Goal: Task Accomplishment & Management: Complete application form

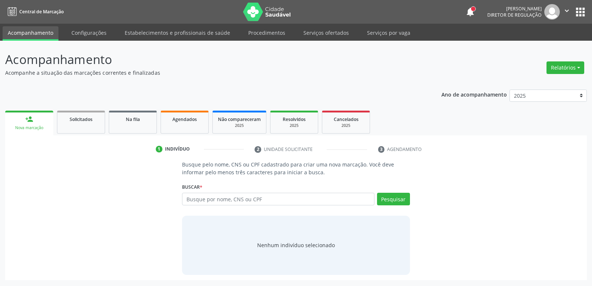
click at [216, 197] on input "text" at bounding box center [278, 199] width 192 height 13
type input "08072202480"
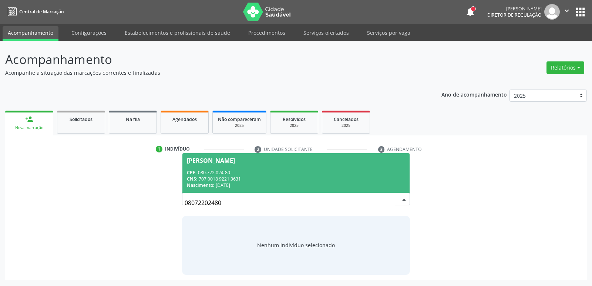
click at [245, 180] on div "CNS: 707 0018 9221 3631" at bounding box center [296, 179] width 218 height 6
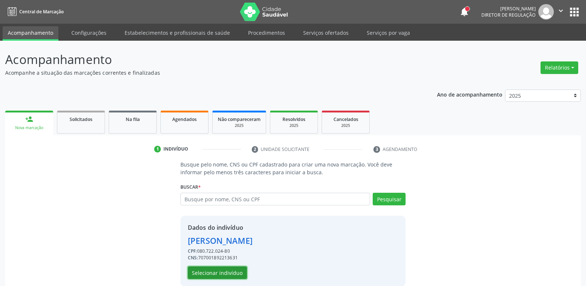
click at [234, 273] on button "Selecionar indivíduo" at bounding box center [217, 272] width 59 height 13
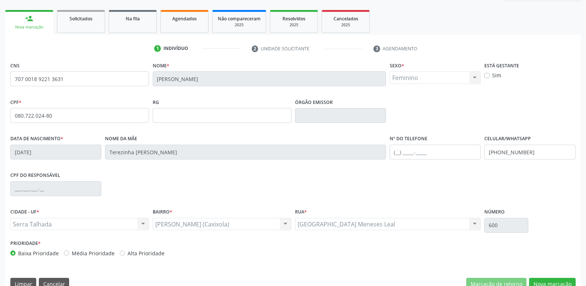
scroll to position [115, 0]
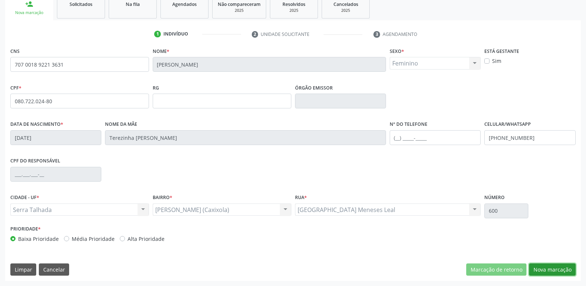
click at [555, 266] on button "Nova marcação" at bounding box center [552, 269] width 47 height 13
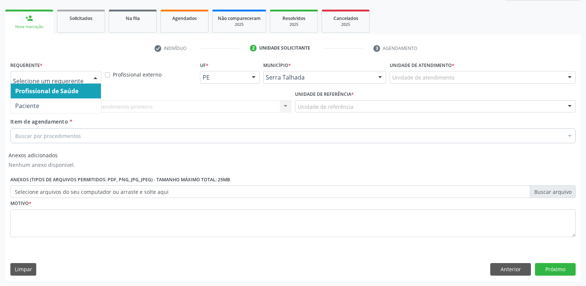
click at [93, 77] on div at bounding box center [95, 77] width 11 height 13
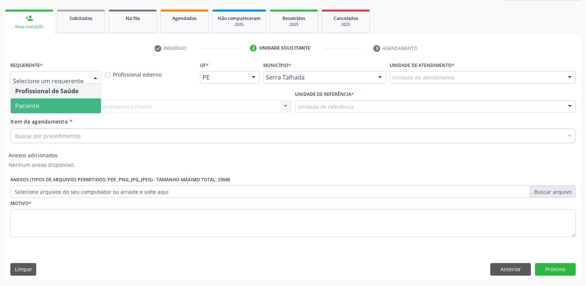
click at [95, 101] on span "Paciente" at bounding box center [56, 105] width 90 height 15
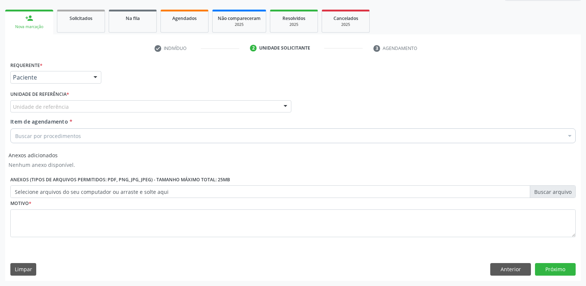
click at [94, 108] on div "Unidade de referência" at bounding box center [150, 106] width 281 height 13
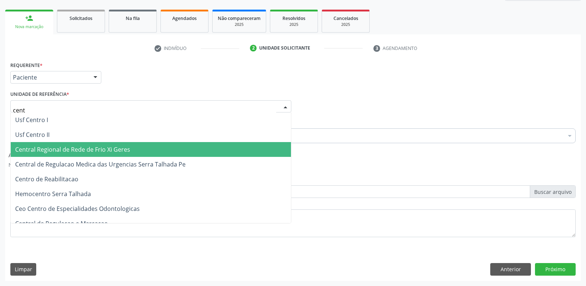
type input "centr"
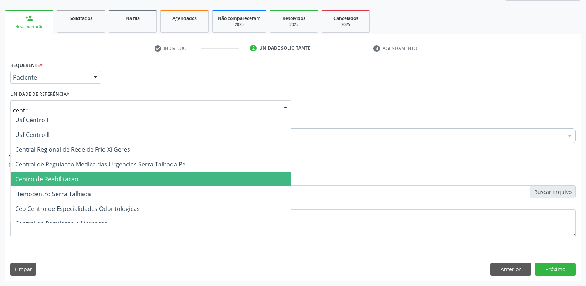
click at [98, 178] on span "Centro de Reabilitacao" at bounding box center [151, 179] width 280 height 15
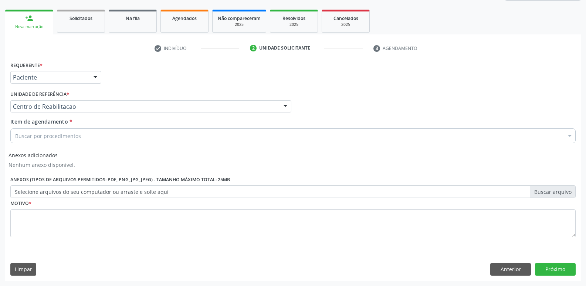
click at [97, 135] on div "Buscar por procedimentos" at bounding box center [292, 135] width 565 height 15
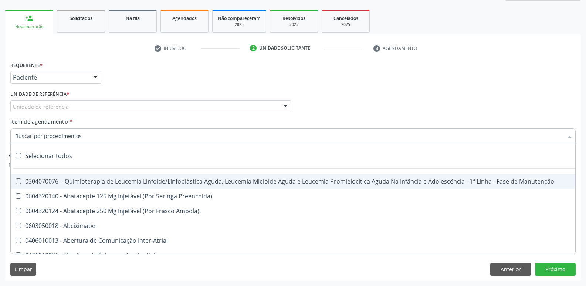
scroll to position [0, 0]
